Goal: Information Seeking & Learning: Learn about a topic

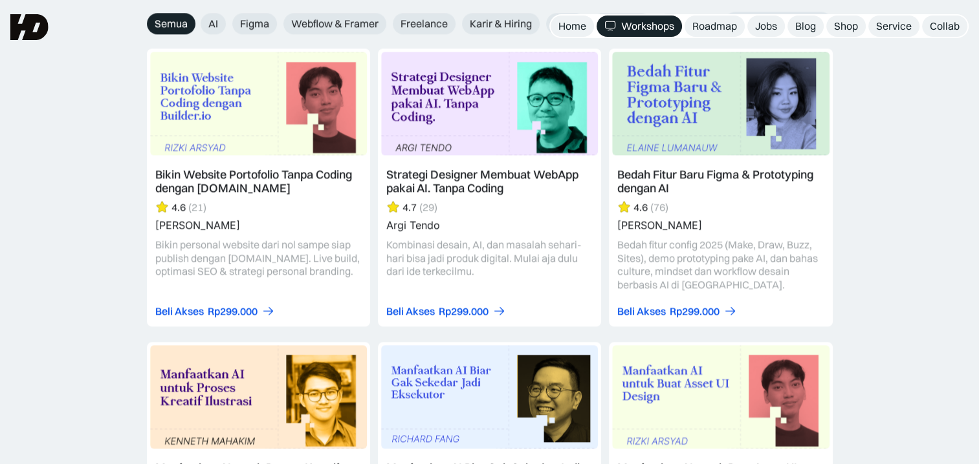
scroll to position [1358, 0]
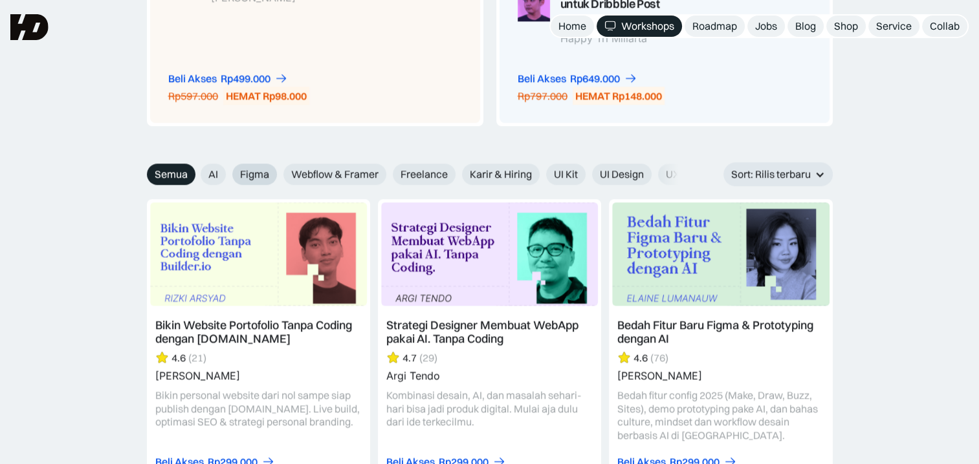
click at [257, 171] on span "Figma" at bounding box center [254, 175] width 29 height 14
click at [228, 171] on input "Figma" at bounding box center [223, 170] width 8 height 8
radio input "true"
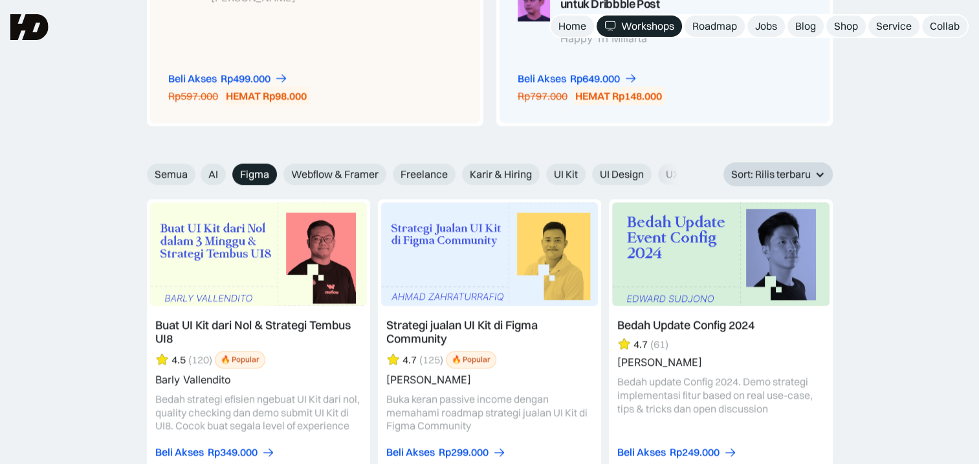
click at [800, 164] on div "Sort: Rilis terbaru" at bounding box center [777, 174] width 109 height 24
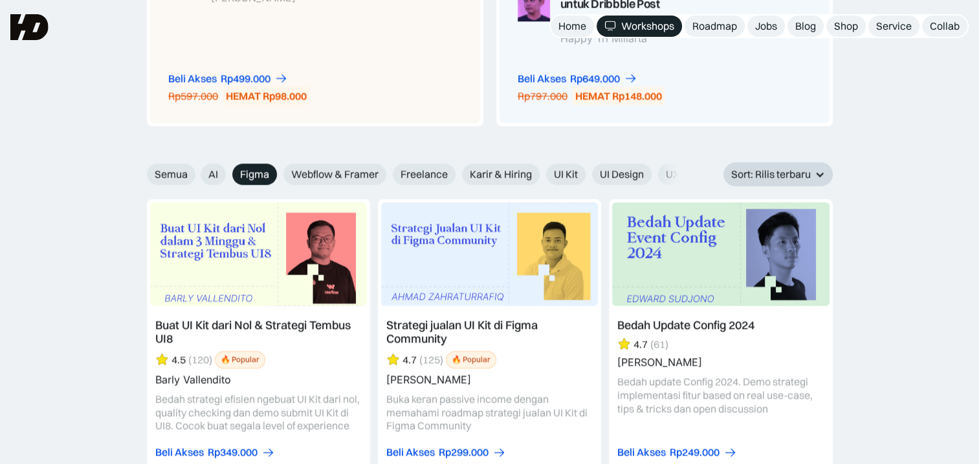
click at [761, 166] on div "Sort: Rilis terbaru" at bounding box center [777, 174] width 109 height 24
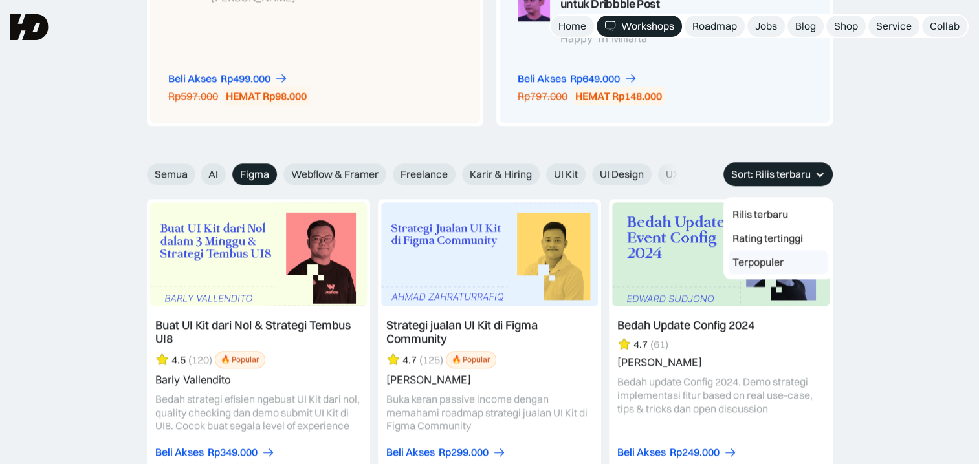
click at [749, 255] on link "Terpopuler" at bounding box center [777, 262] width 99 height 24
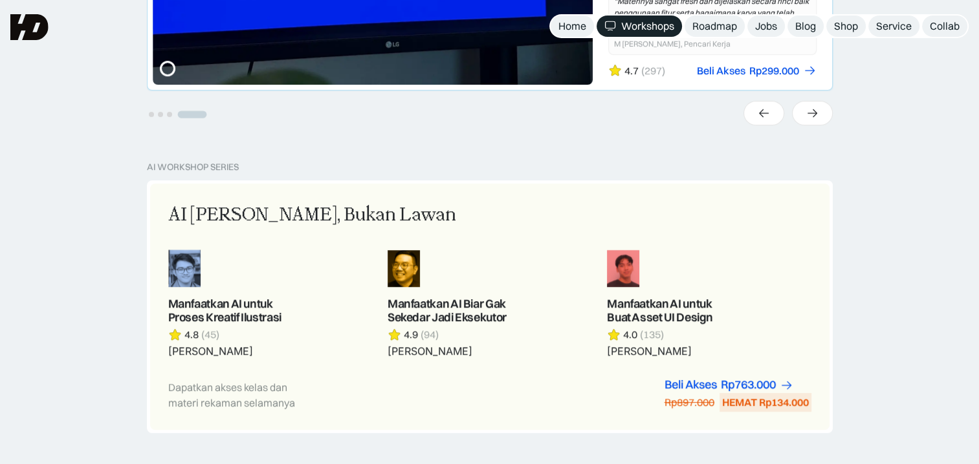
scroll to position [301, 0]
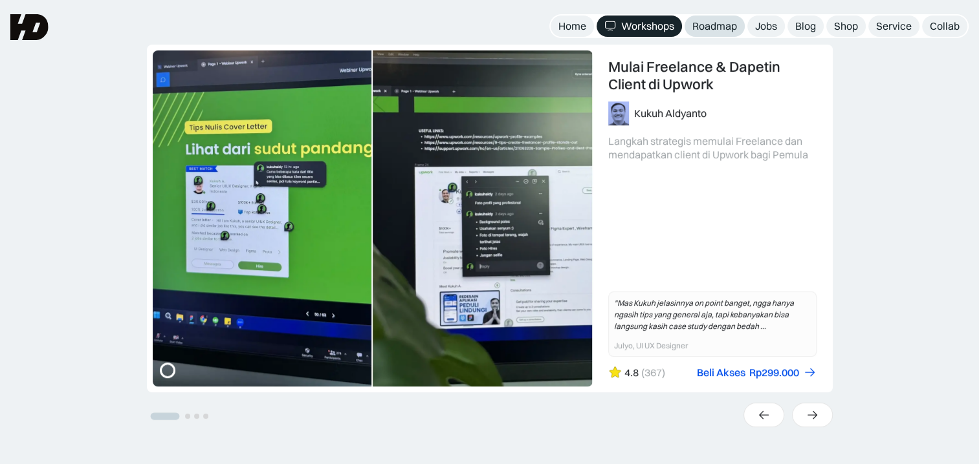
click at [726, 32] on div "Roadmap" at bounding box center [714, 26] width 45 height 14
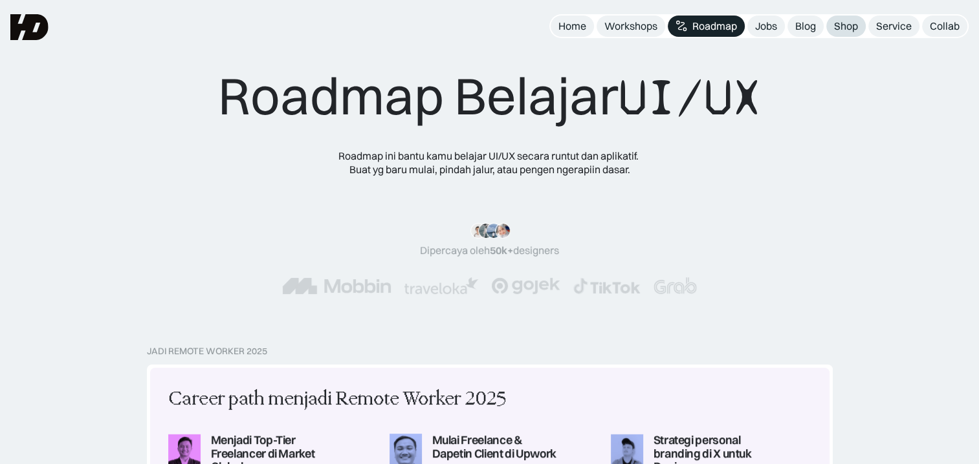
click at [849, 30] on div "Shop" at bounding box center [846, 26] width 24 height 14
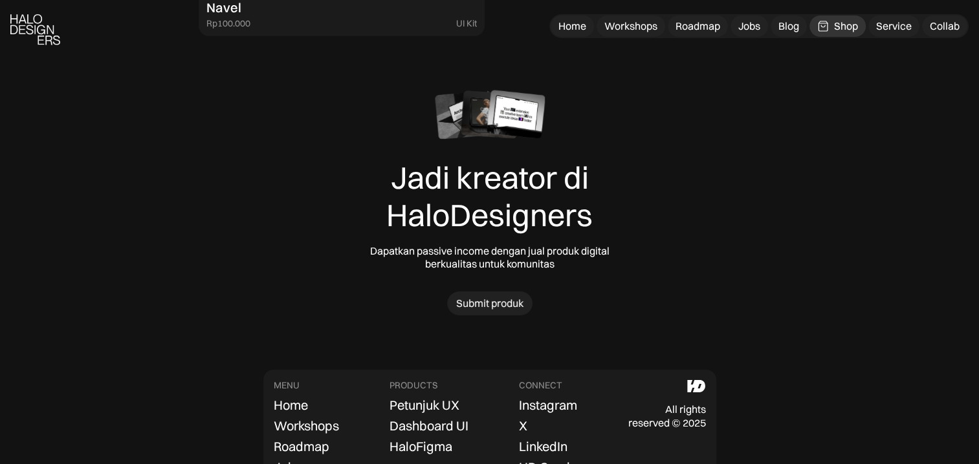
scroll to position [4173, 0]
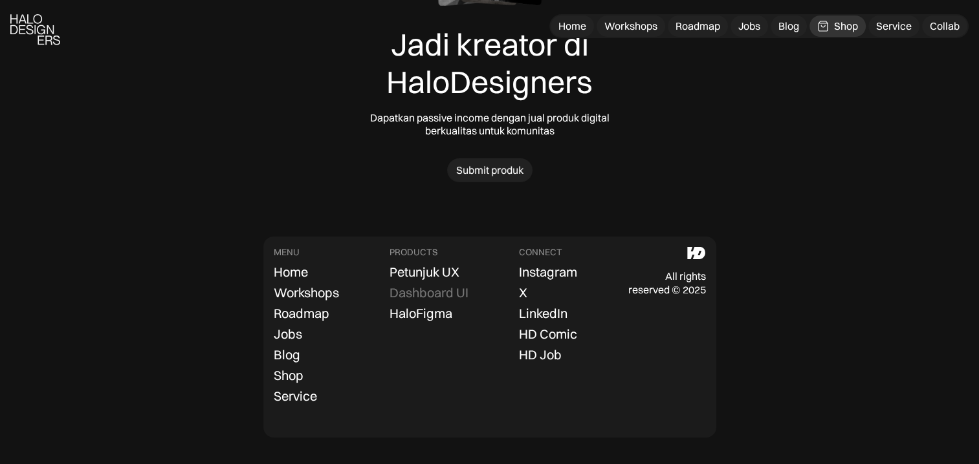
click at [417, 288] on div "Dashboard UI" at bounding box center [428, 293] width 79 height 16
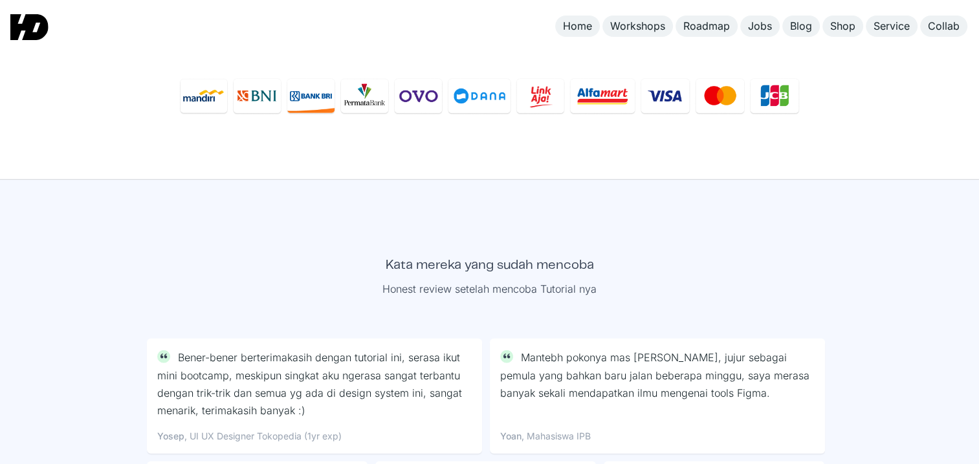
scroll to position [3321, 0]
click at [851, 28] on div "Shop" at bounding box center [842, 26] width 25 height 14
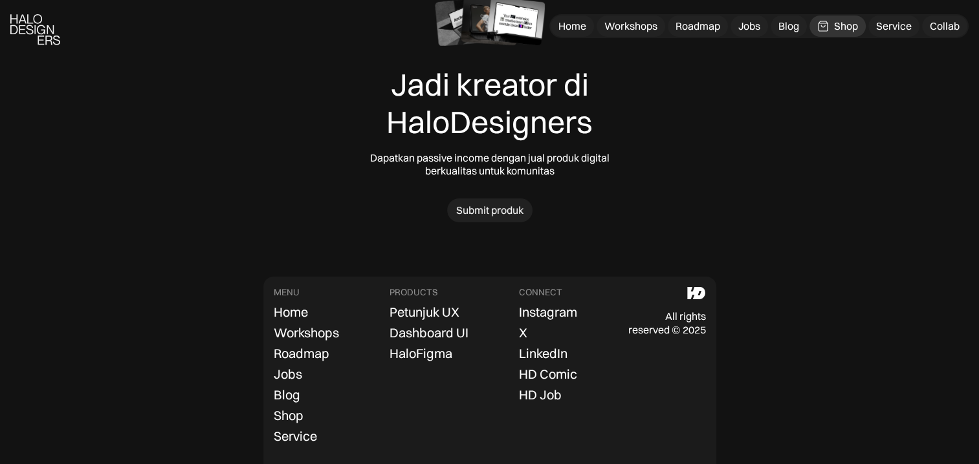
scroll to position [4173, 0]
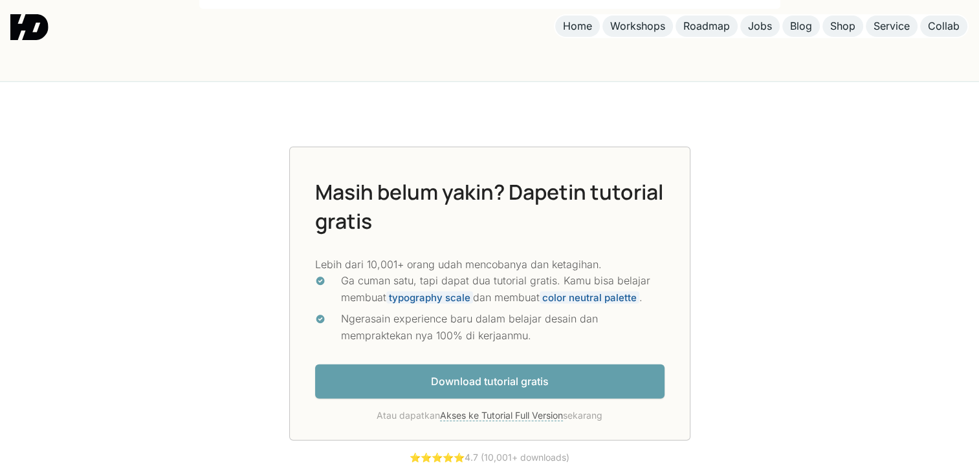
scroll to position [3471, 0]
